Goal: Information Seeking & Learning: Check status

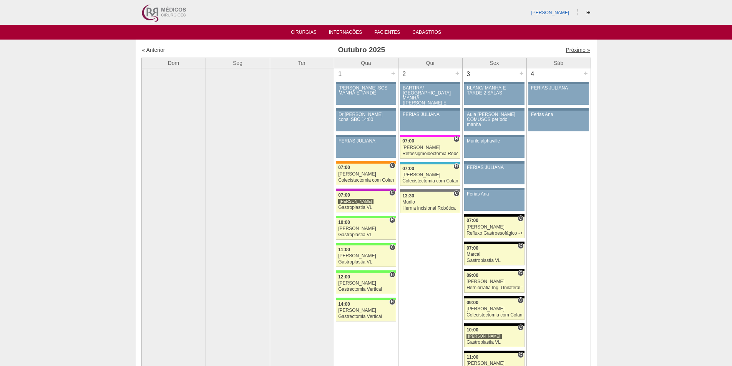
click at [566, 50] on link "Próximo »" at bounding box center [578, 50] width 24 height 6
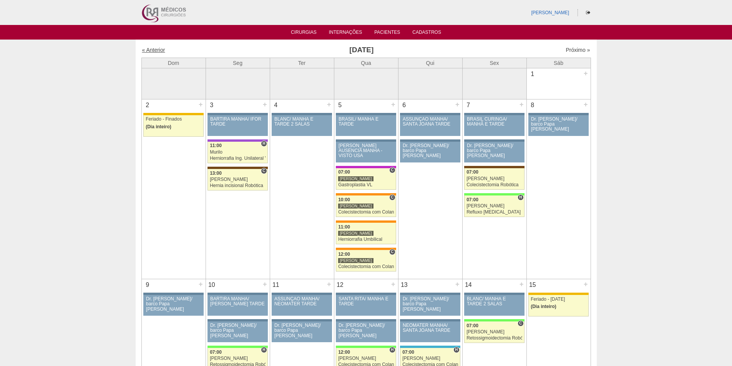
click at [155, 49] on link "« Anterior" at bounding box center [153, 50] width 23 height 6
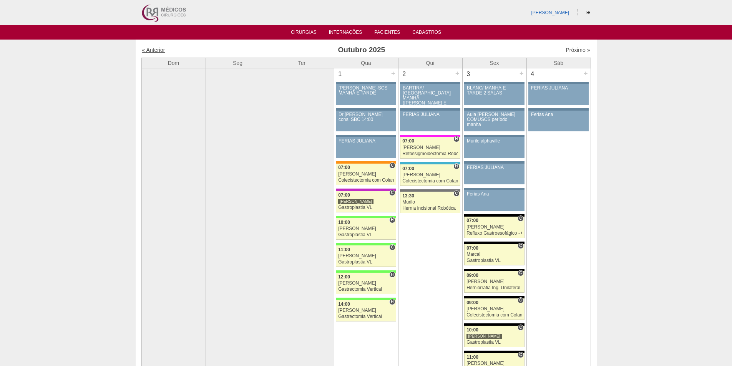
click at [155, 49] on link "« Anterior" at bounding box center [153, 50] width 23 height 6
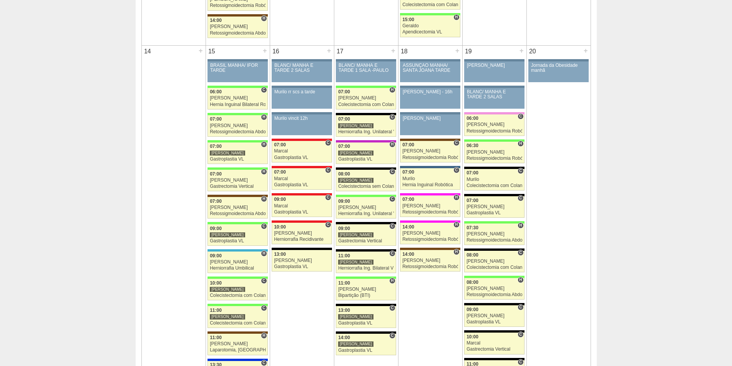
scroll to position [692, 0]
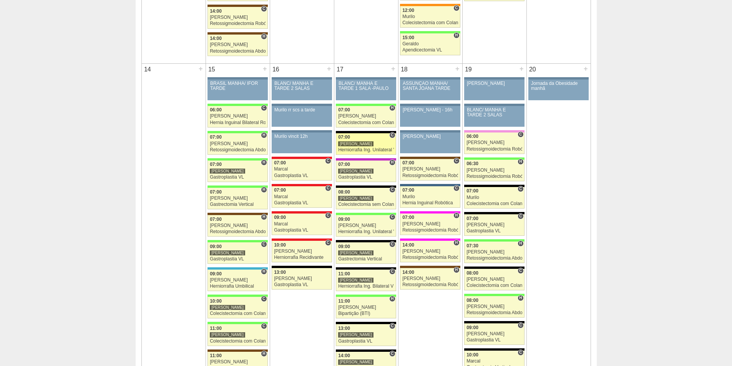
click at [349, 148] on div "Herniorrafia Ing. Unilateral VL" at bounding box center [366, 150] width 56 height 5
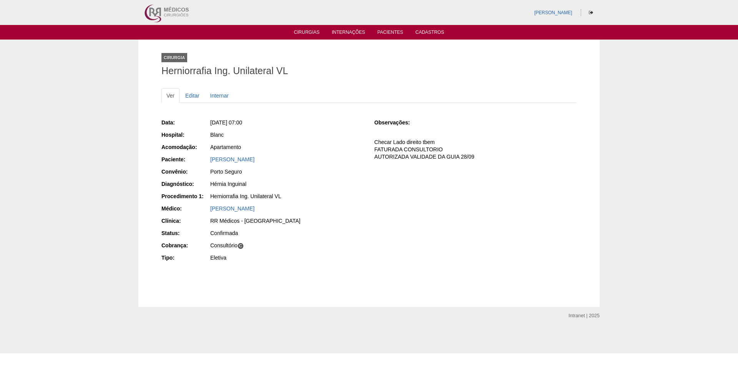
click at [418, 147] on p "Checar Lado direito tbem FATURADA CONSULTORIO AUTORIZADA VALIDADE DA GUIA 28/09" at bounding box center [475, 150] width 202 height 22
click at [224, 208] on link "[PERSON_NAME]" at bounding box center [232, 209] width 44 height 6
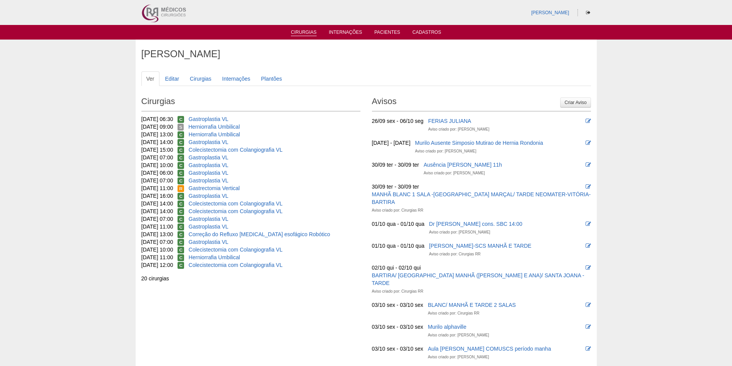
click at [307, 30] on link "Cirurgias" at bounding box center [304, 33] width 26 height 7
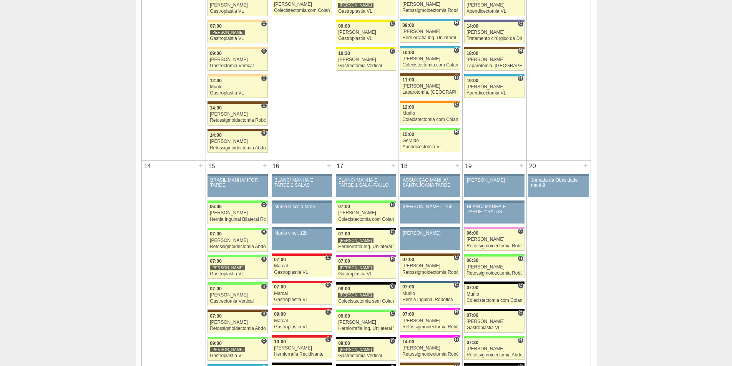
scroll to position [653, 0]
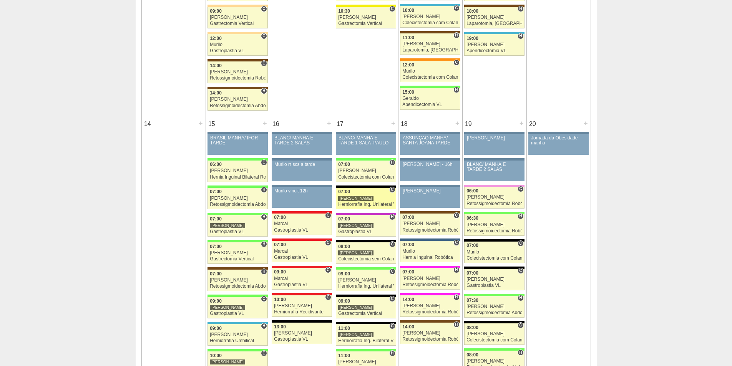
click at [356, 203] on div "Herniorrafia Ing. Unilateral VL" at bounding box center [366, 204] width 56 height 5
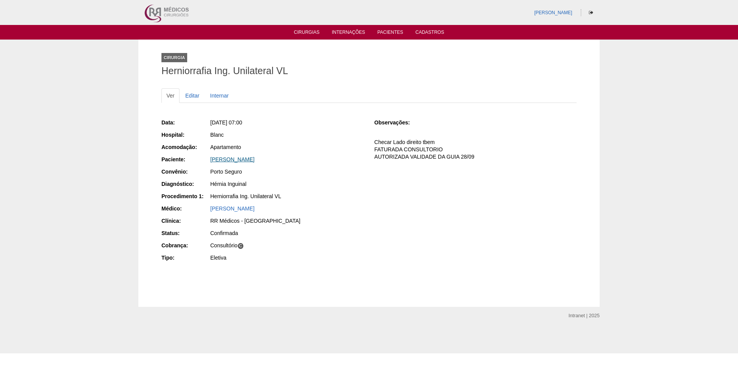
click at [248, 159] on link "[PERSON_NAME]" at bounding box center [232, 159] width 44 height 6
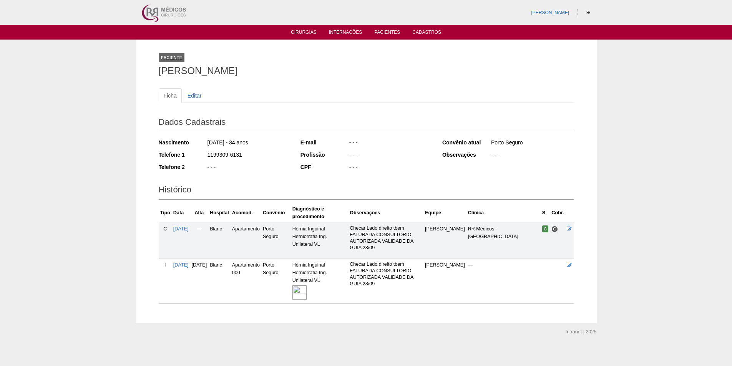
click at [307, 292] on img at bounding box center [299, 293] width 14 height 14
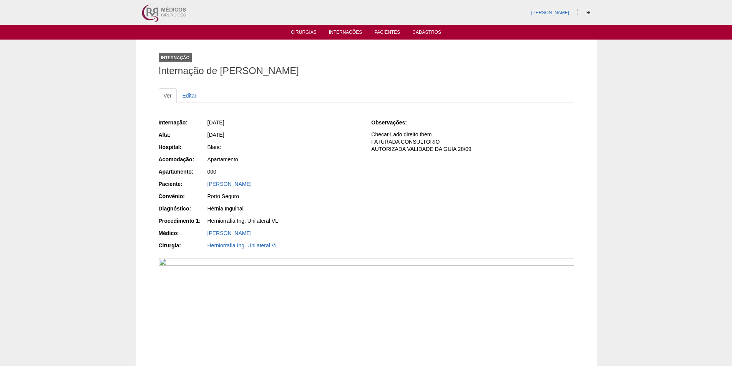
click at [298, 35] on link "Cirurgias" at bounding box center [304, 33] width 26 height 7
